Goal: Task Accomplishment & Management: Use online tool/utility

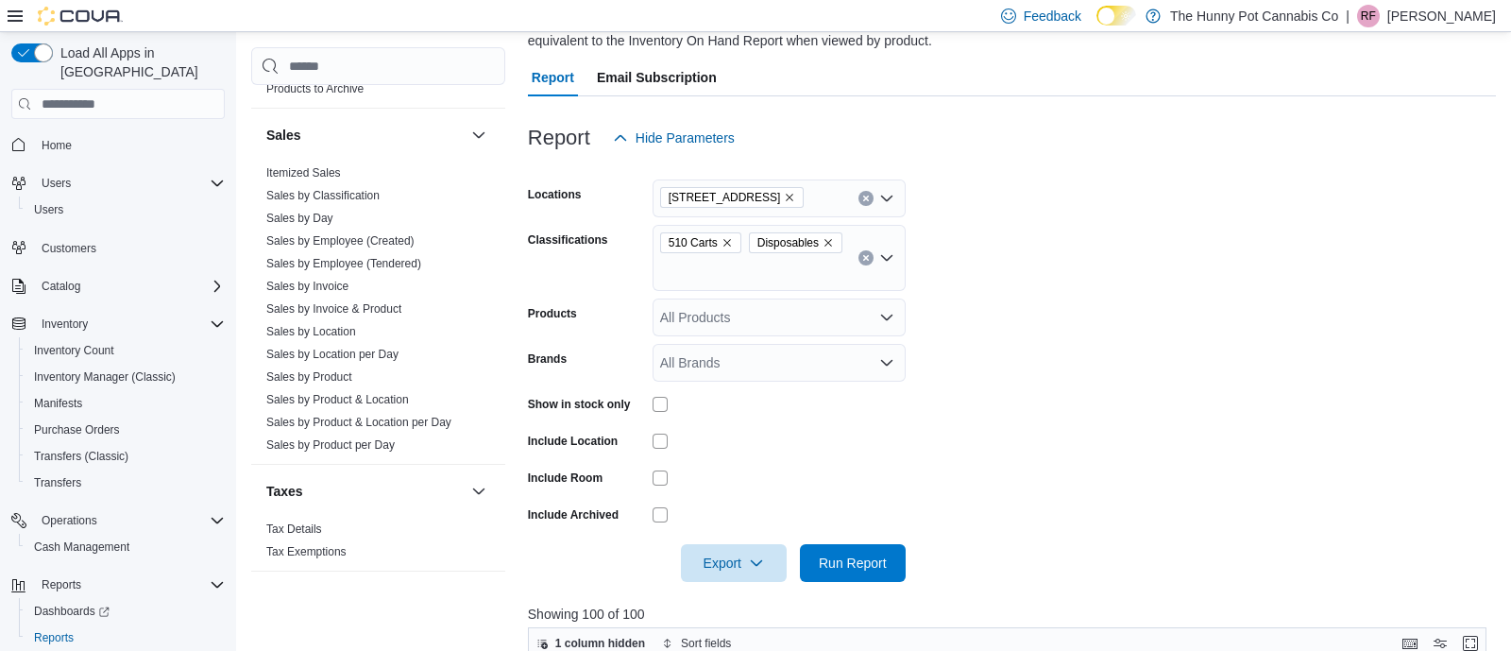
scroll to position [160, 0]
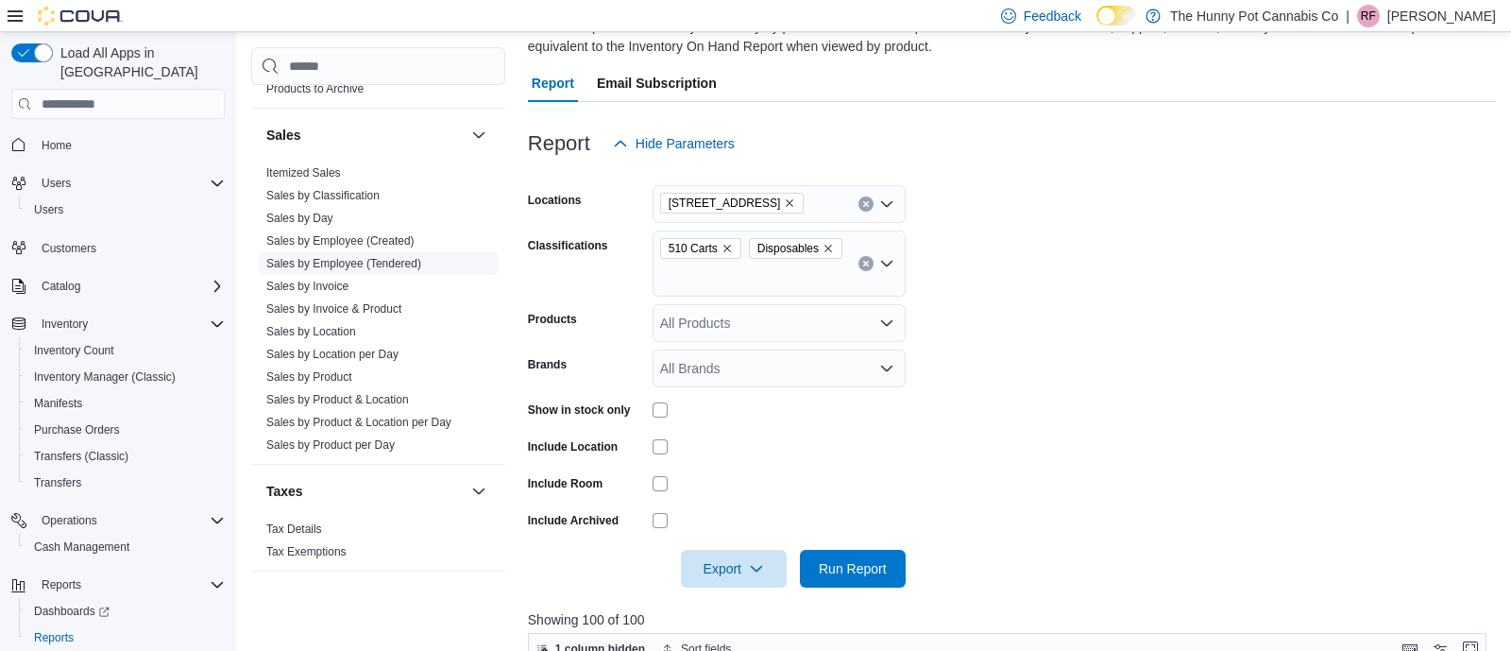
click at [384, 257] on link "Sales by Employee (Tendered)" at bounding box center [343, 263] width 155 height 13
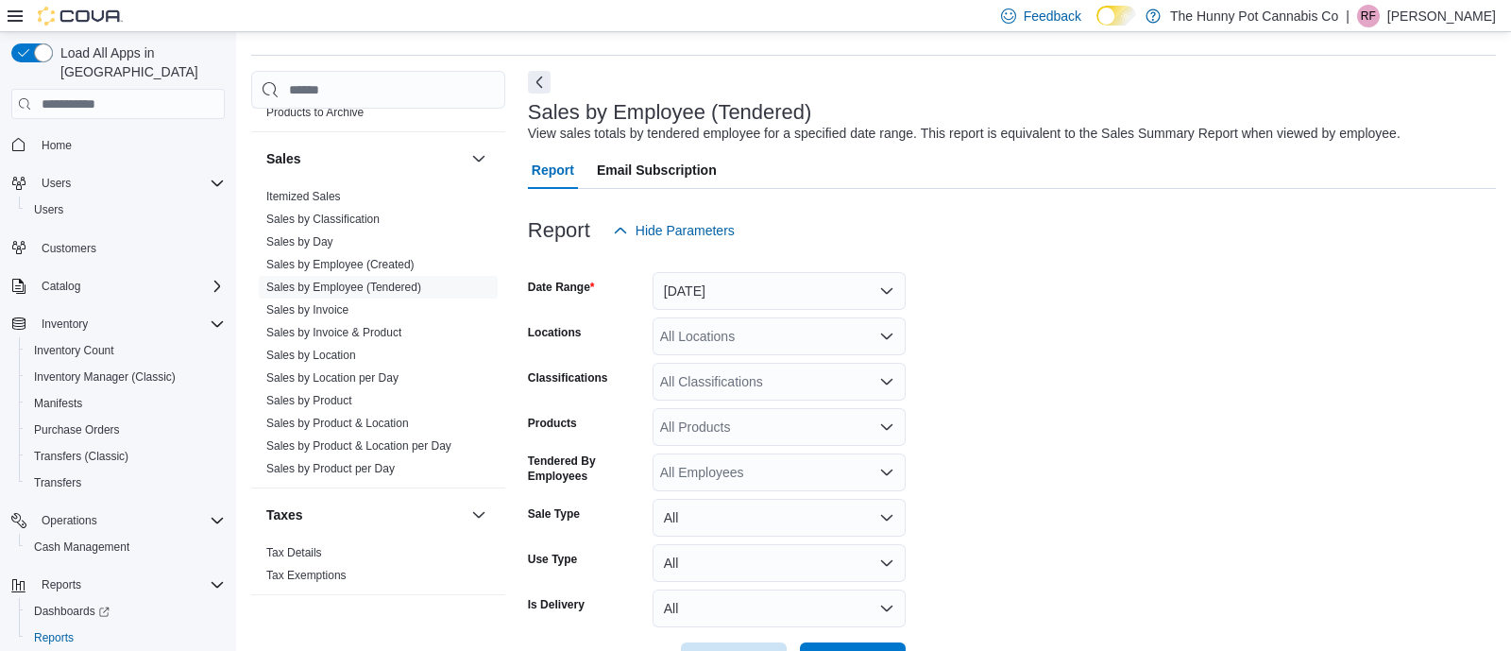
scroll to position [43, 0]
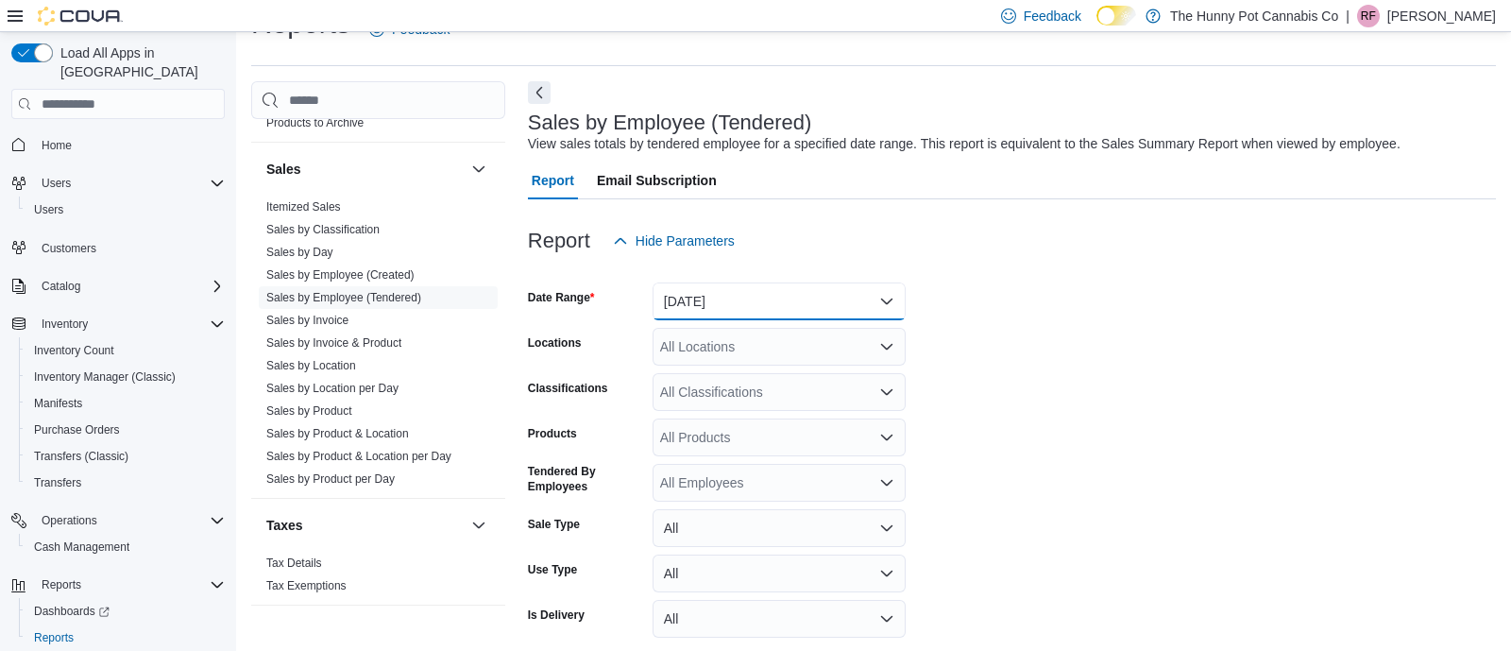
click at [753, 304] on button "[DATE]" at bounding box center [779, 301] width 253 height 38
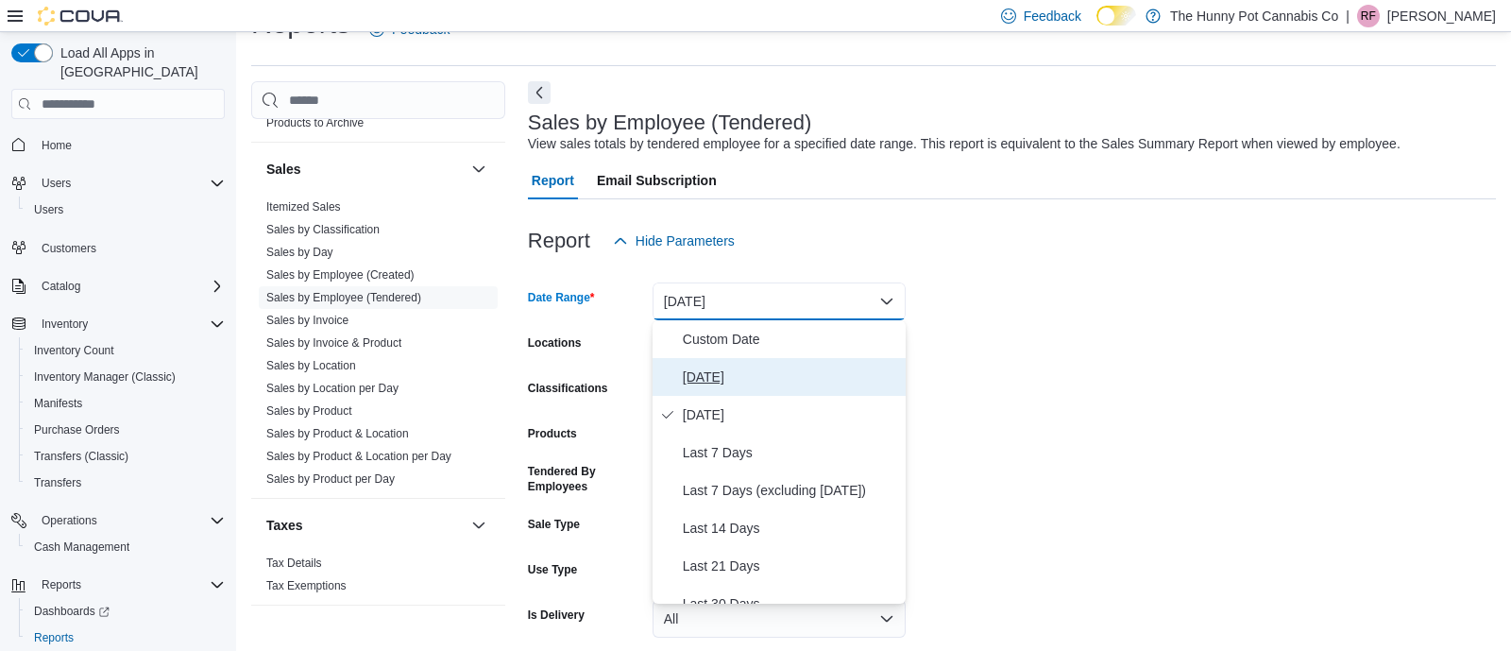
click at [773, 371] on span "[DATE]" at bounding box center [790, 377] width 215 height 23
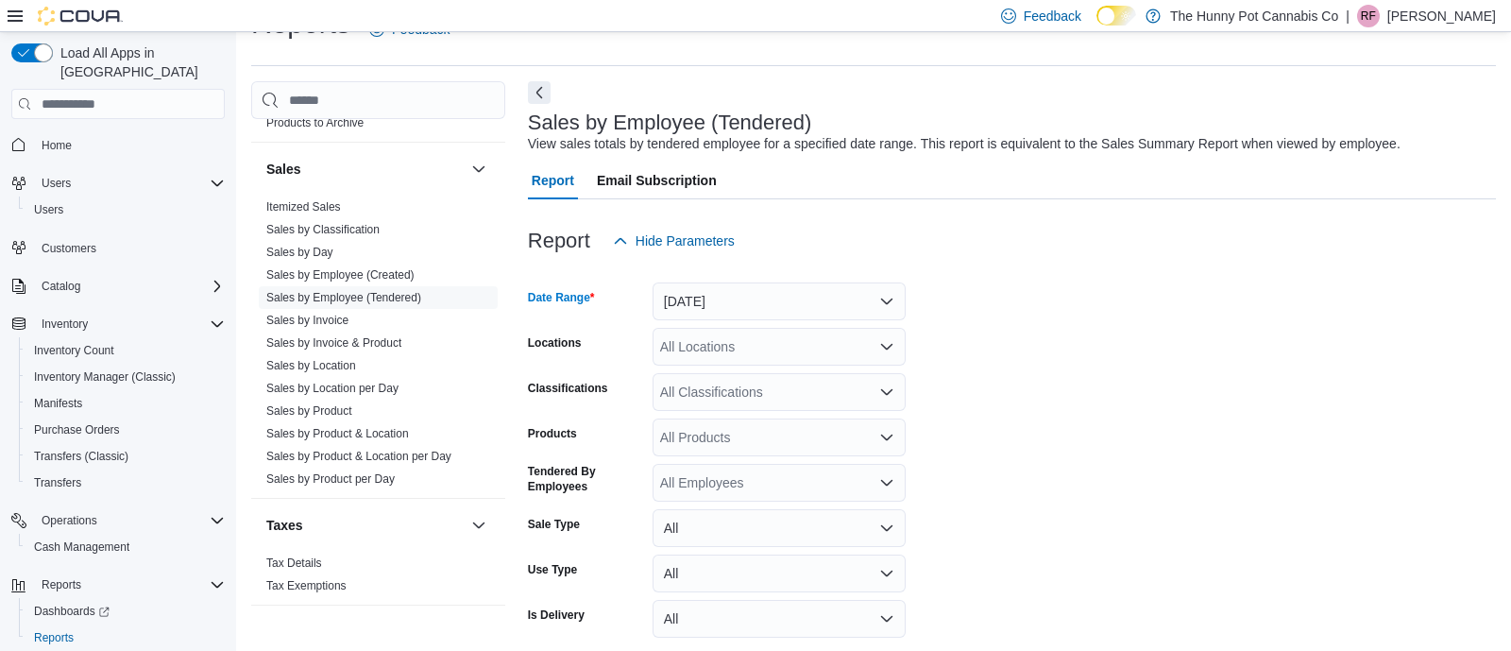
click at [757, 345] on div "All Locations" at bounding box center [779, 347] width 253 height 38
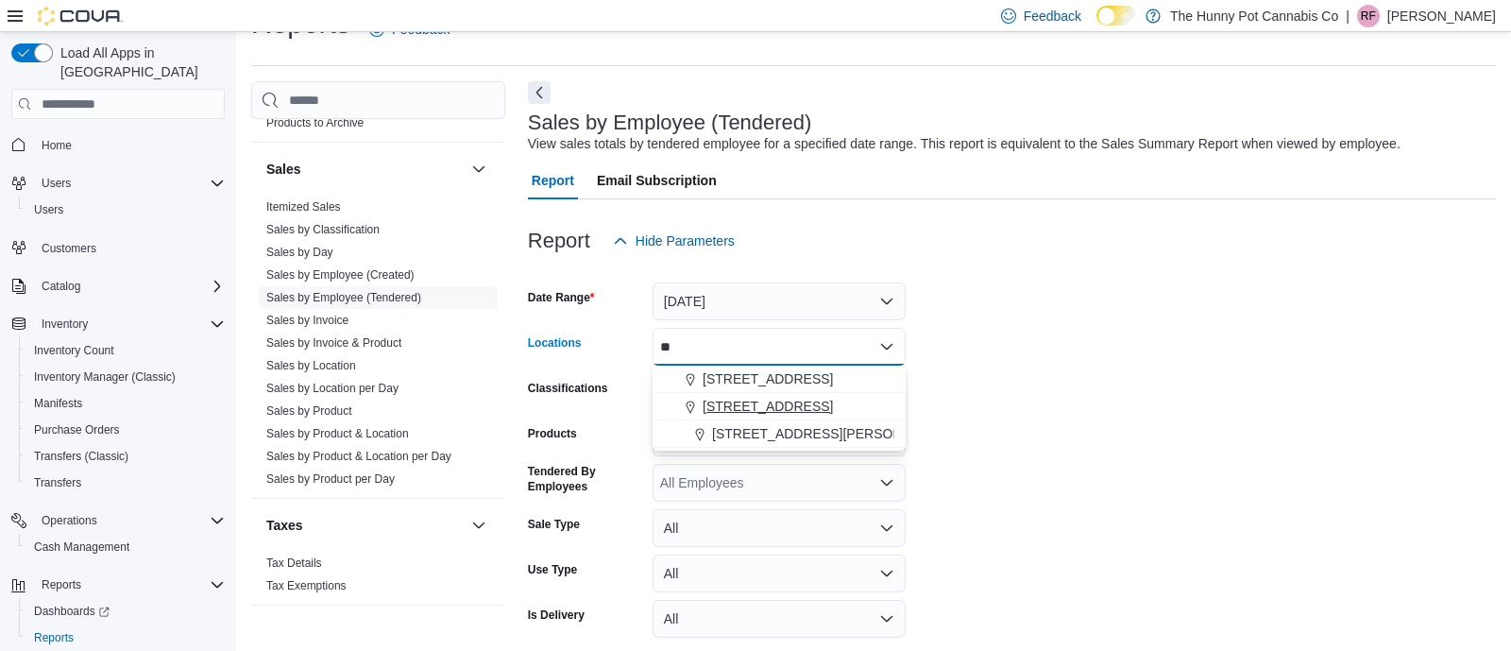
type input "**"
drag, startPoint x: 702, startPoint y: 417, endPoint x: 932, endPoint y: 371, distance: 234.9
click at [932, 371] on body "Feedback Dark Mode The Hunny Pot Cannabis Co | RF [PERSON_NAME] Load All Apps i…" at bounding box center [755, 342] width 1511 height 771
click at [825, 366] on button "[STREET_ADDRESS]" at bounding box center [779, 379] width 253 height 27
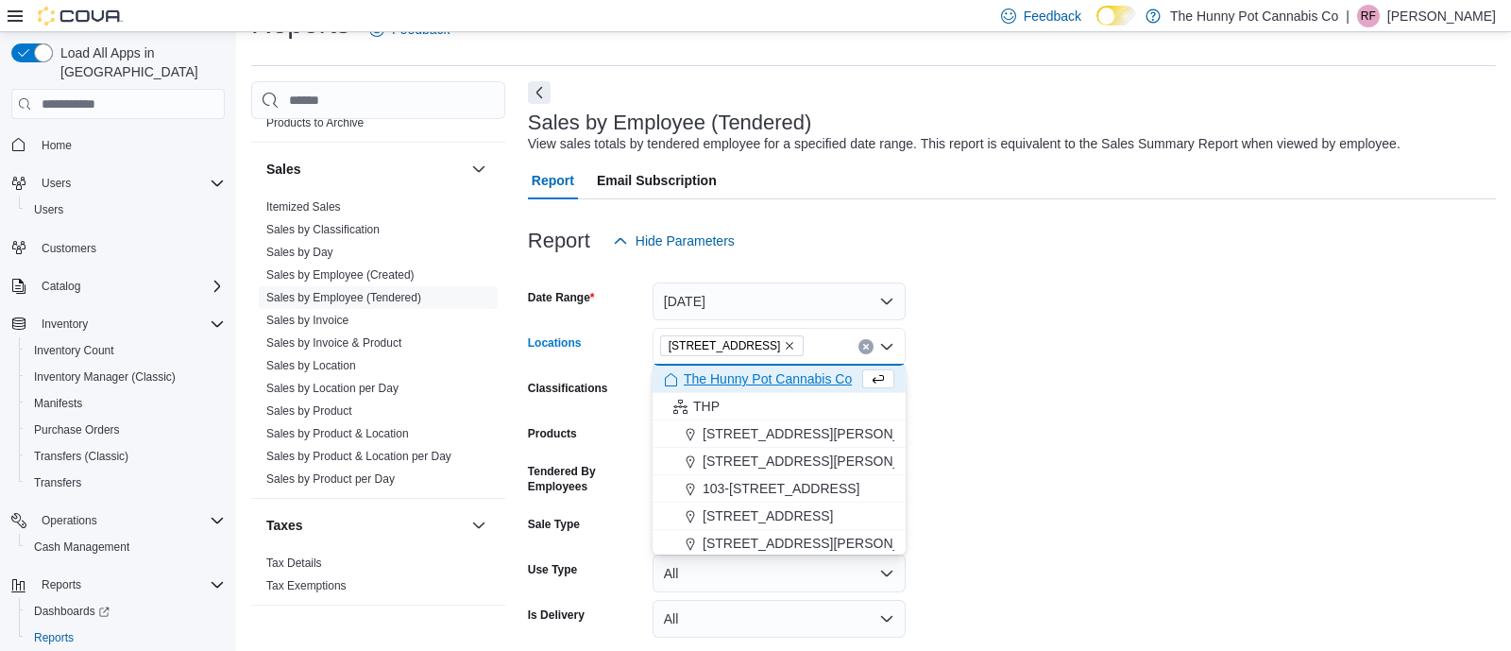
click at [959, 276] on div at bounding box center [1012, 271] width 968 height 23
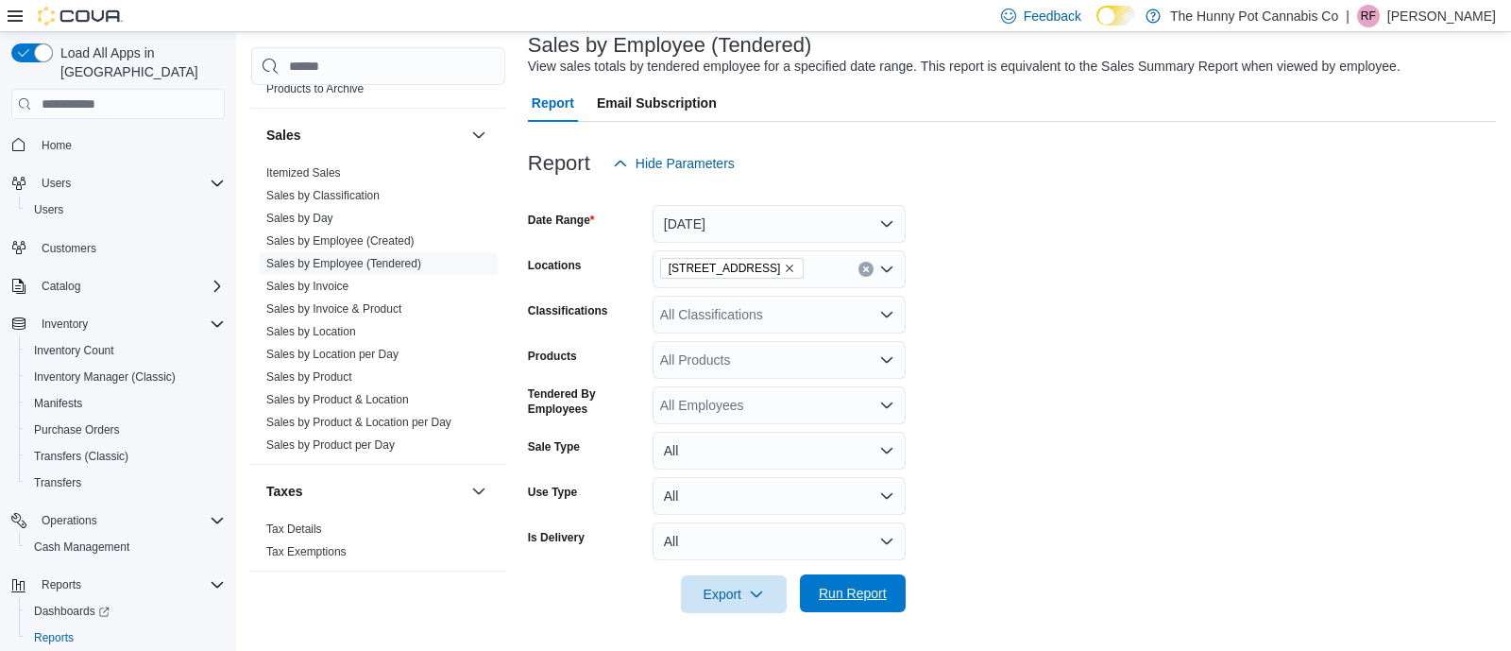
click at [853, 598] on span "Run Report" at bounding box center [853, 593] width 68 height 19
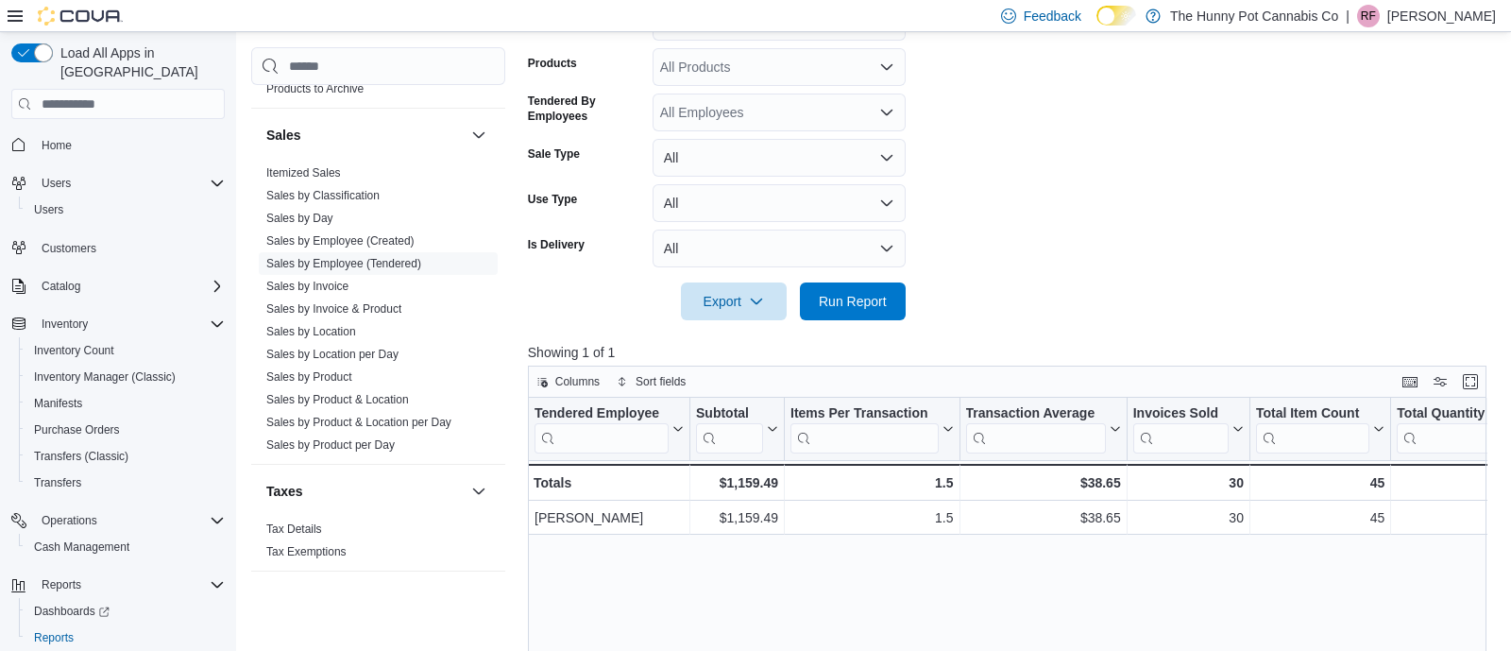
scroll to position [418, 0]
